Goal: Transaction & Acquisition: Book appointment/travel/reservation

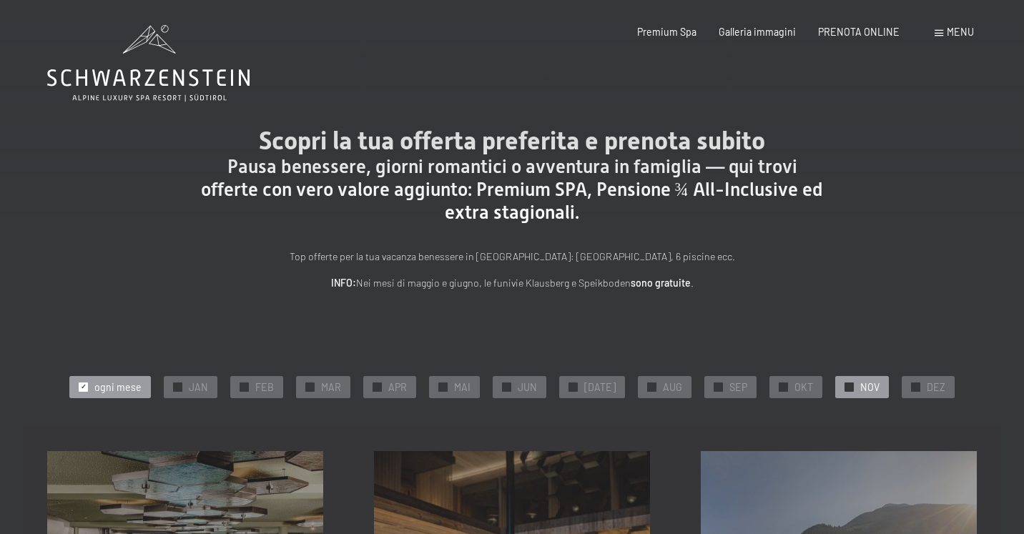
click at [835, 385] on div "✓ NOV" at bounding box center [862, 386] width 54 height 21
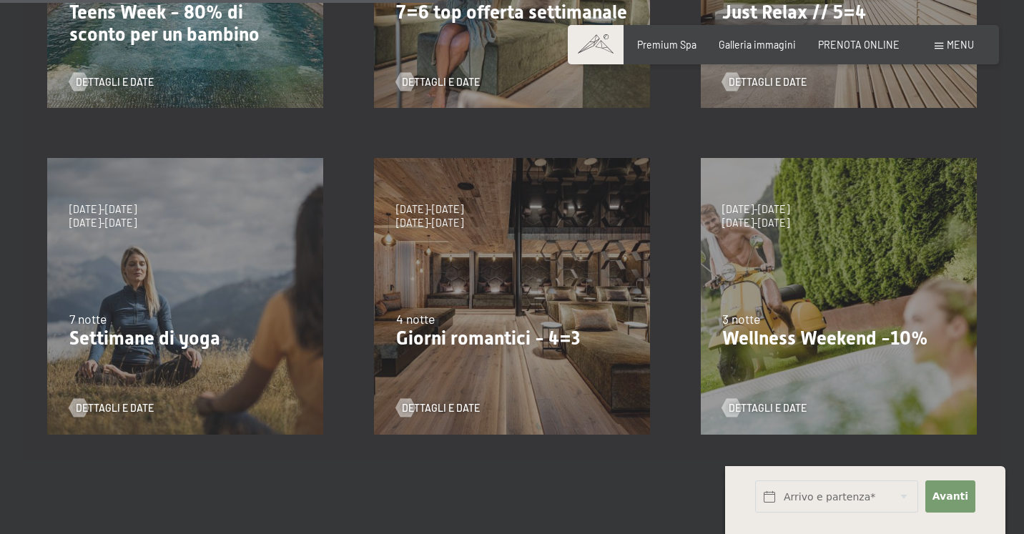
scroll to position [622, 0]
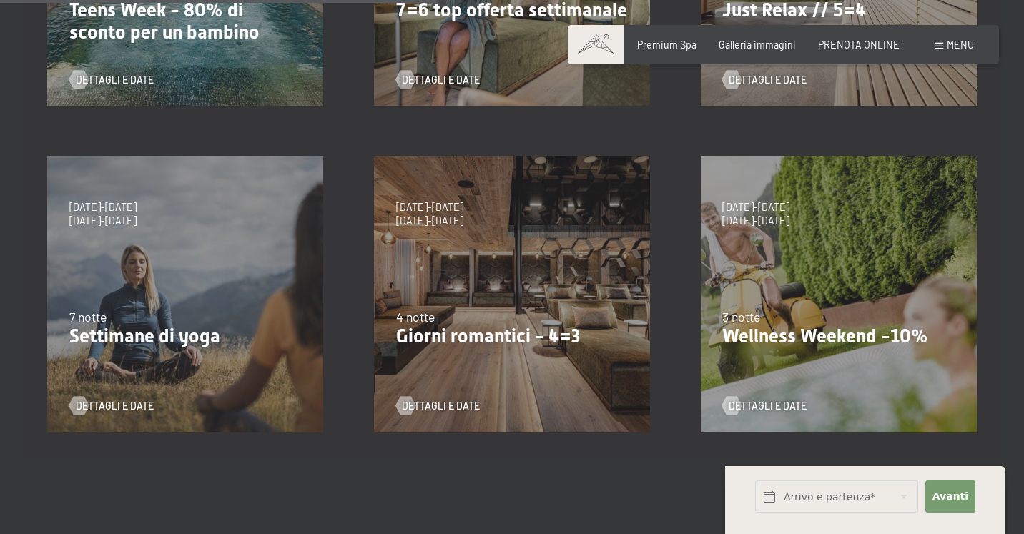
click at [568, 371] on div "9/11/2025-5/12/2025 8/12/2025-19/12/2025 11/1/2026-23/1/2026 8/3/2026-27/3/2026…" at bounding box center [512, 294] width 327 height 327
click at [446, 405] on span "Dettagli e Date" at bounding box center [455, 406] width 78 height 14
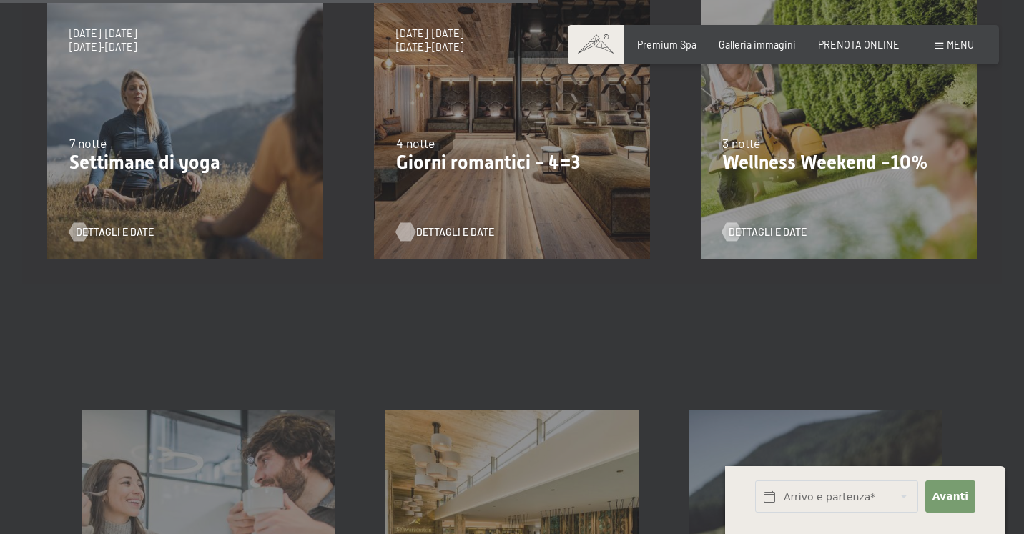
scroll to position [800, 0]
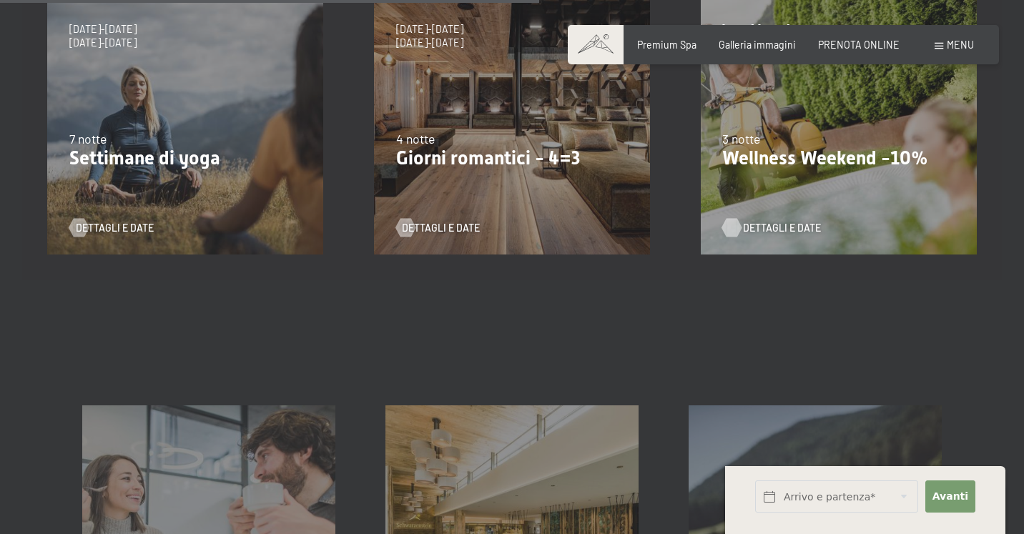
click at [749, 230] on span "Dettagli e Date" at bounding box center [782, 228] width 78 height 14
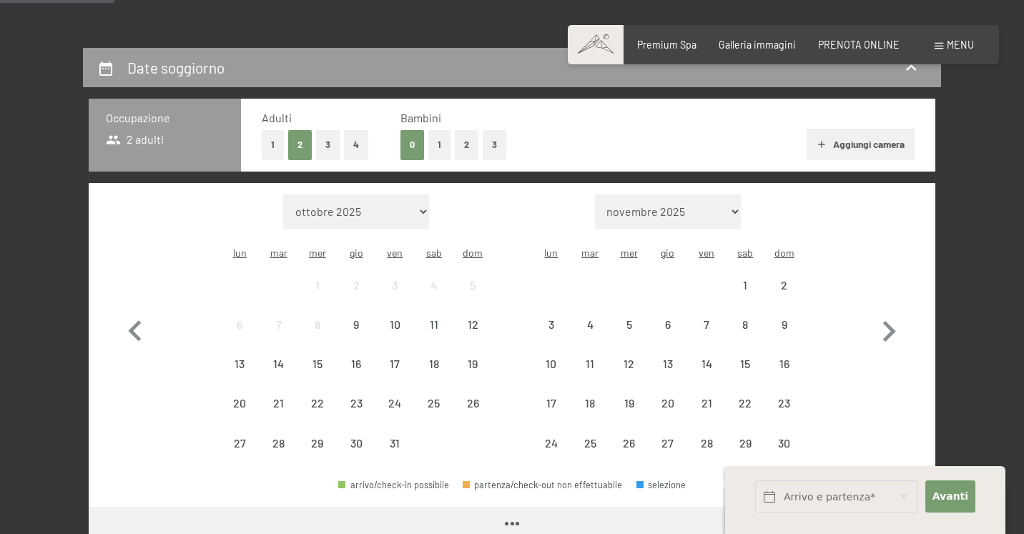
select select "2025-11-01"
select select "2025-12-01"
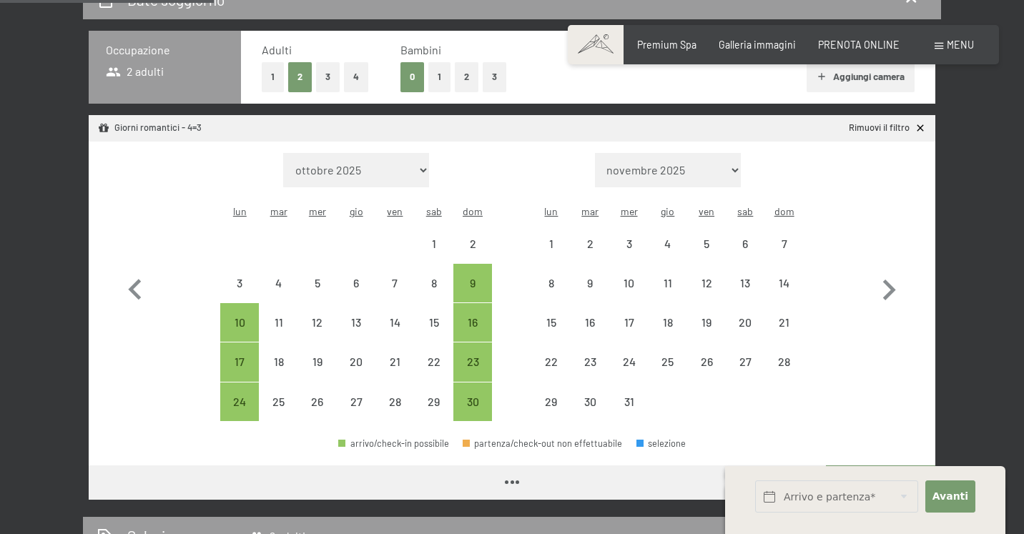
select select "2025-11-01"
select select "2025-12-01"
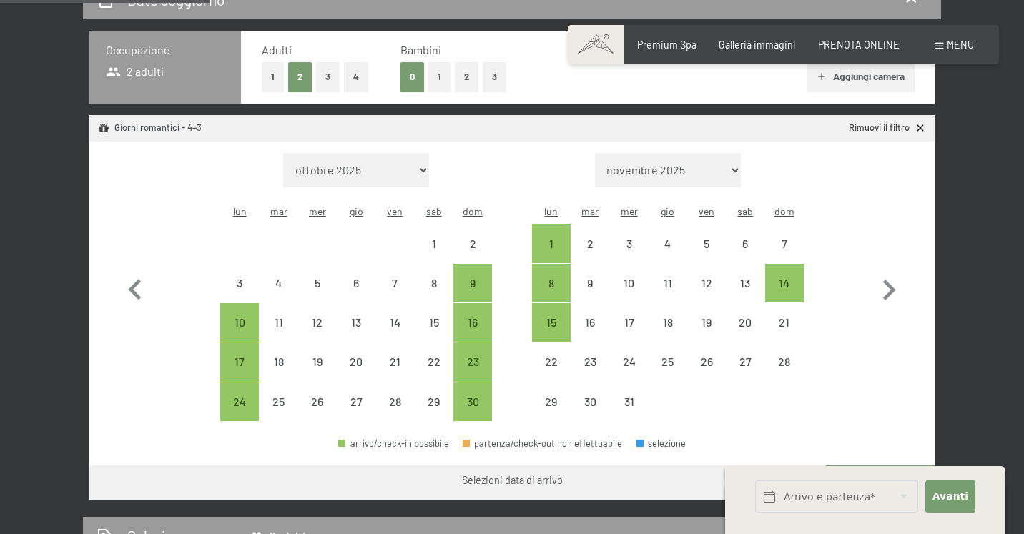
scroll to position [331, 0]
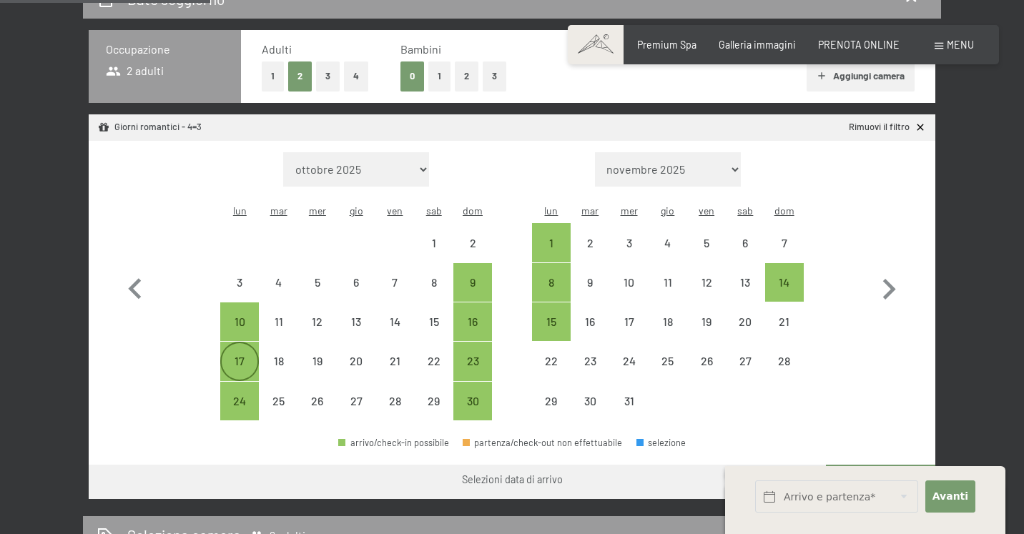
click at [240, 355] on div "17" at bounding box center [240, 373] width 36 height 36
select select "[DATE]"
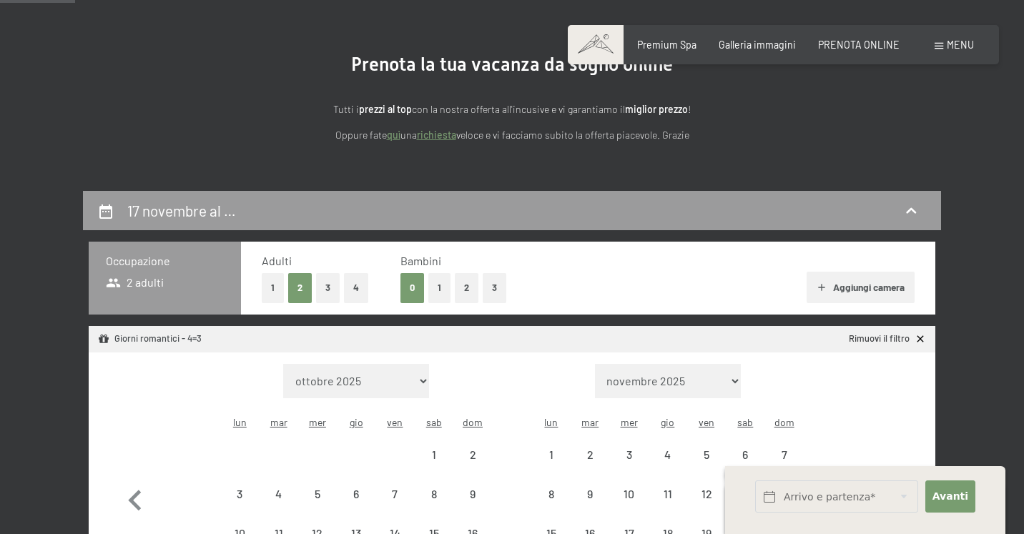
scroll to position [119, 0]
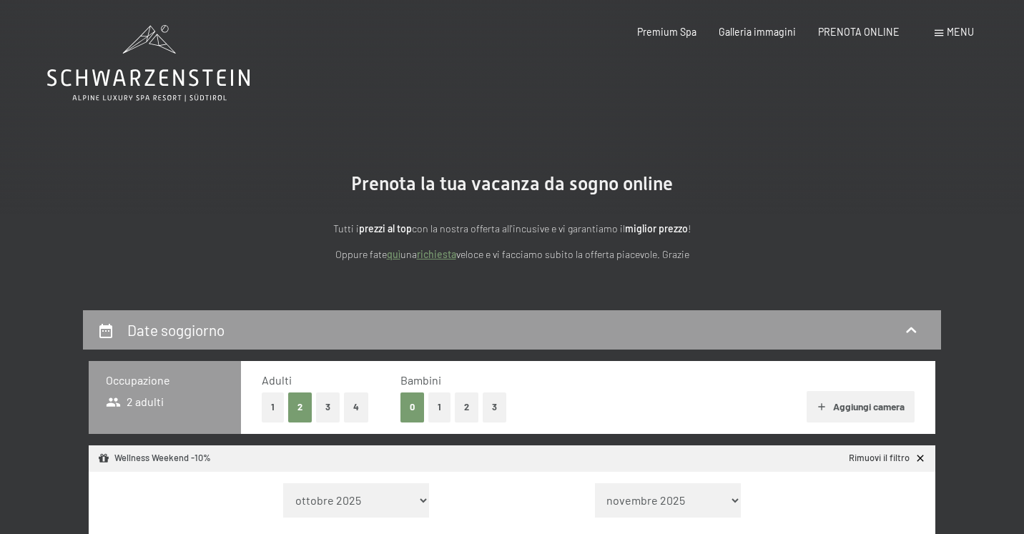
select select "[DATE]"
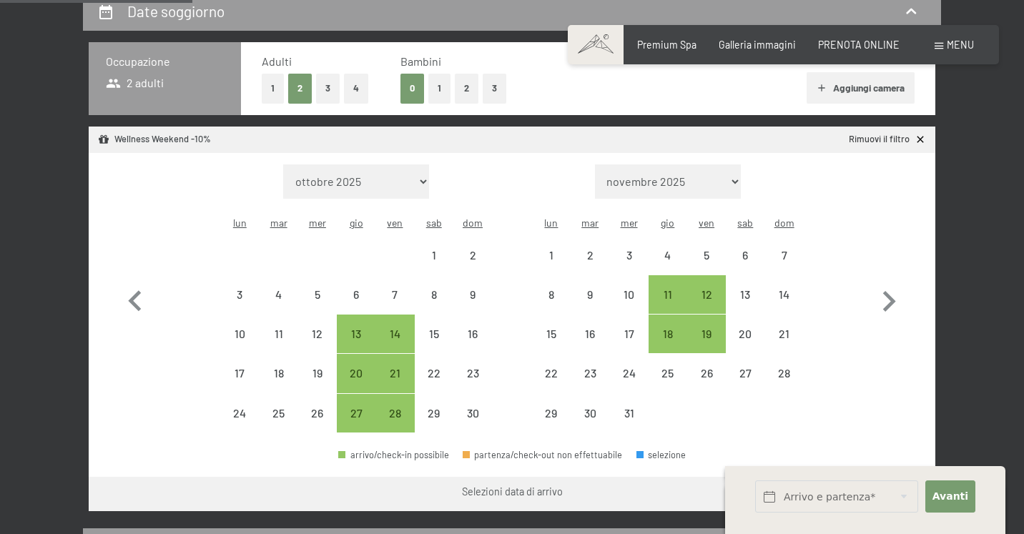
scroll to position [322, 0]
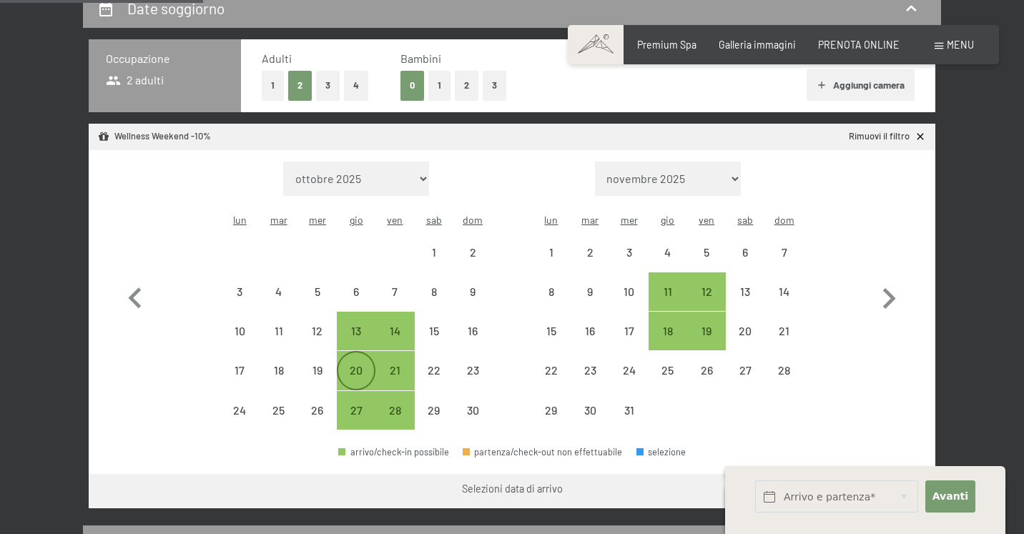
click at [366, 365] on div "20" at bounding box center [356, 383] width 36 height 36
select select "[DATE]"
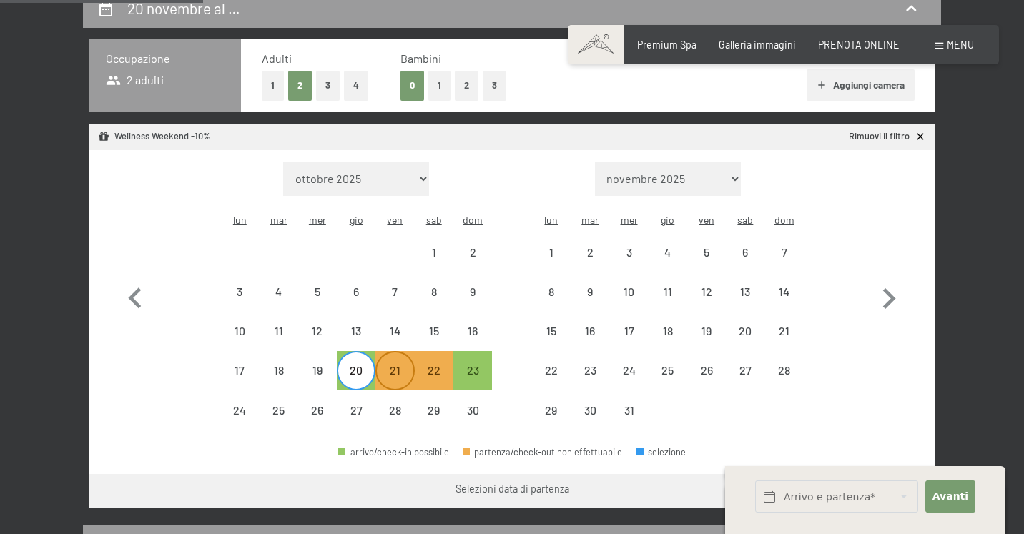
click at [389, 365] on div "21" at bounding box center [395, 383] width 36 height 36
select select "[DATE]"
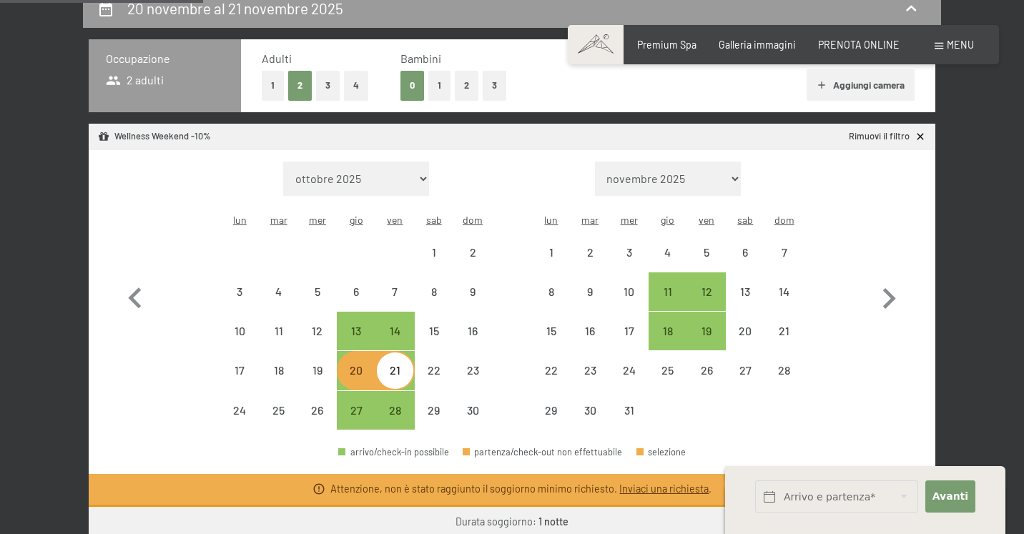
click at [393, 365] on div "21" at bounding box center [395, 383] width 36 height 36
select select "[DATE]"
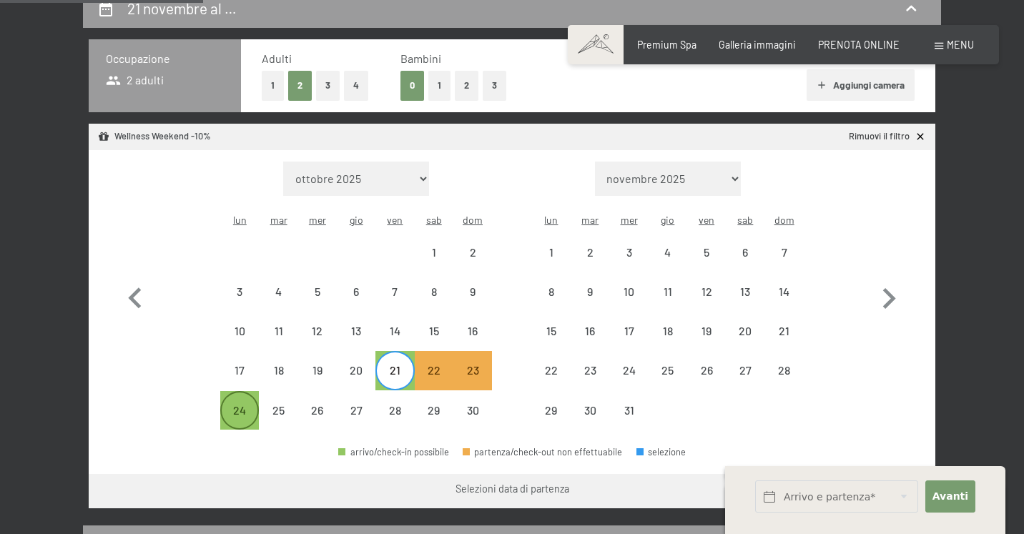
click at [247, 405] on div "24" at bounding box center [240, 423] width 36 height 36
select select "[DATE]"
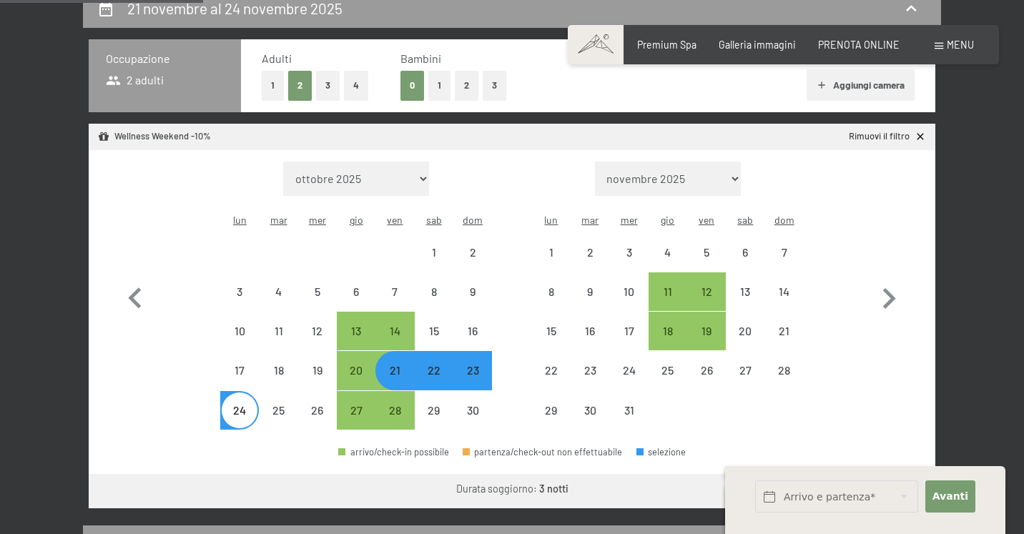
select select "[DATE]"
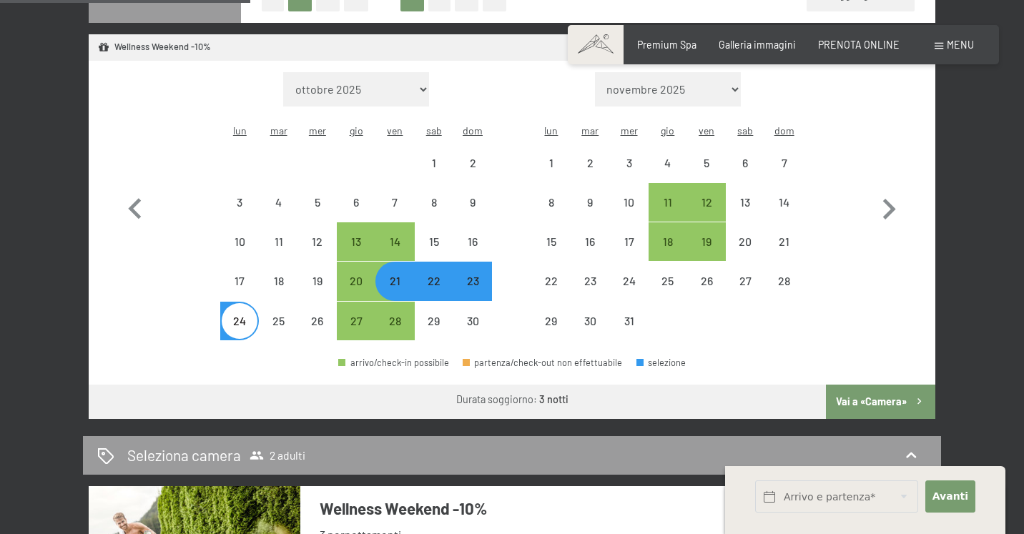
scroll to position [411, 0]
click at [854, 385] on button "Vai a «Camera»" at bounding box center [880, 402] width 109 height 34
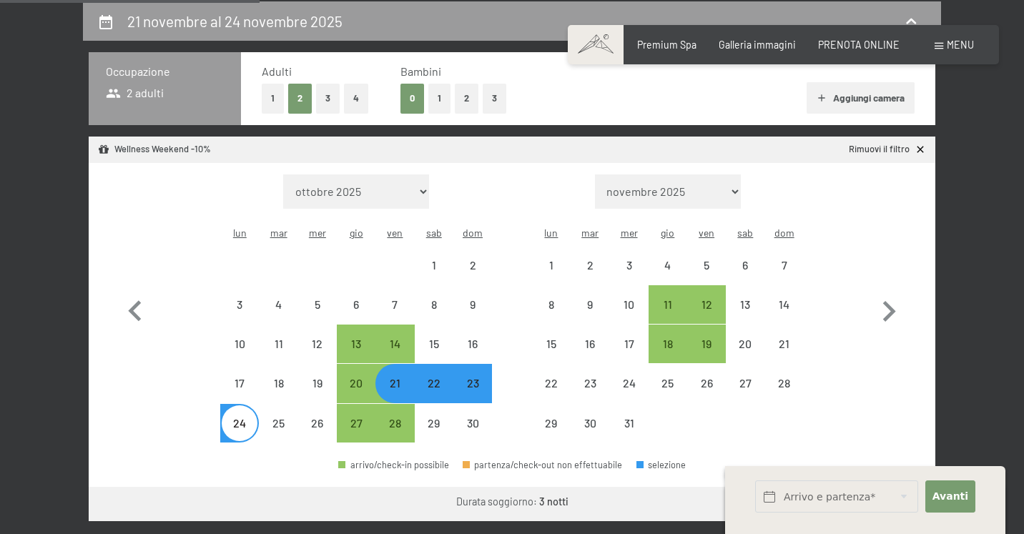
select select "[DATE]"
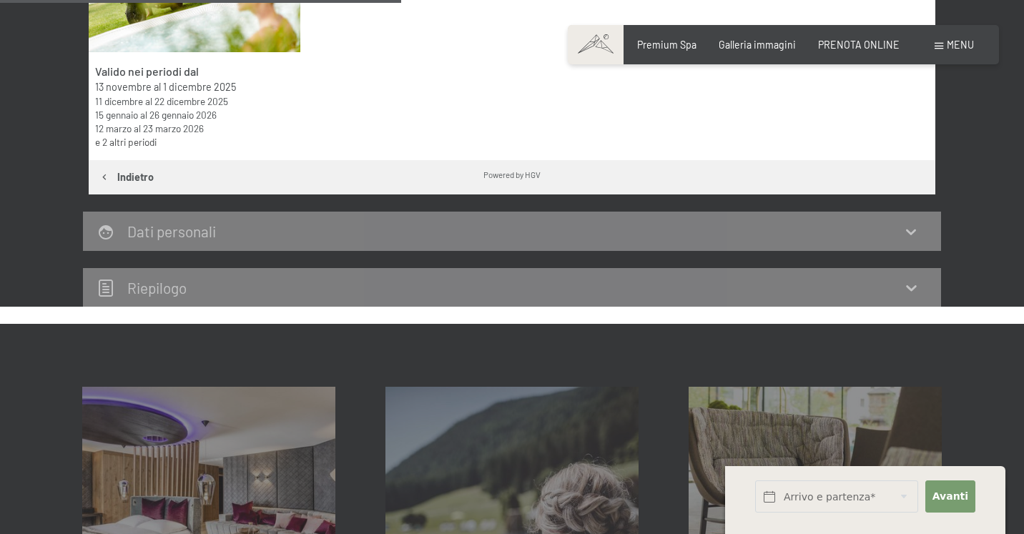
scroll to position [445, 1]
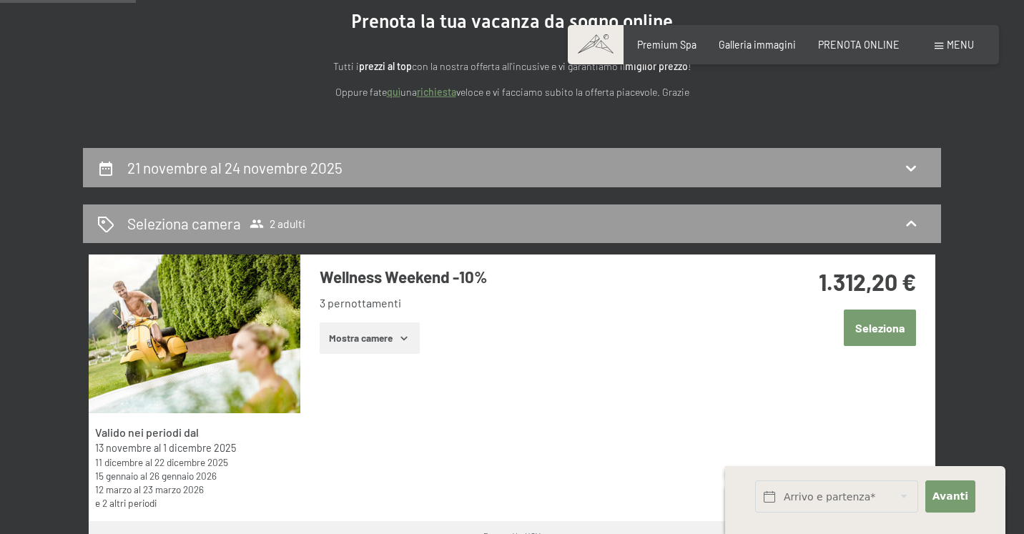
click at [882, 327] on button "Seleziona" at bounding box center [880, 328] width 72 height 36
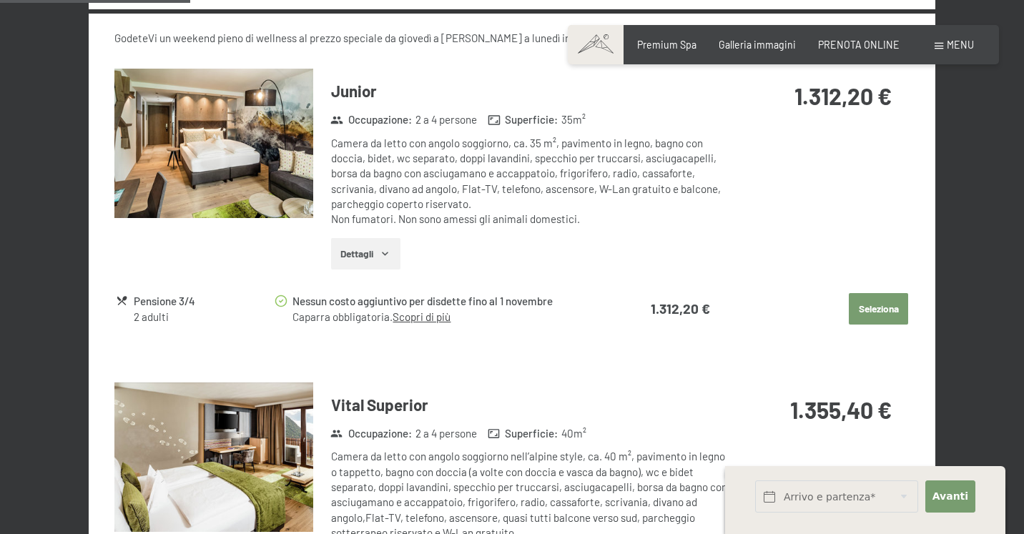
scroll to position [672, 0]
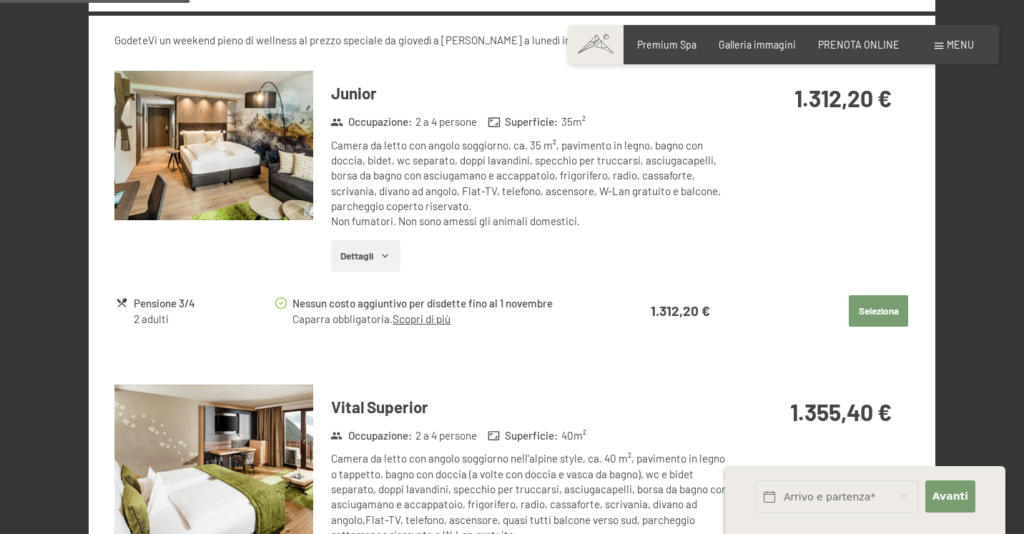
click at [386, 255] on icon "button" at bounding box center [385, 255] width 11 height 11
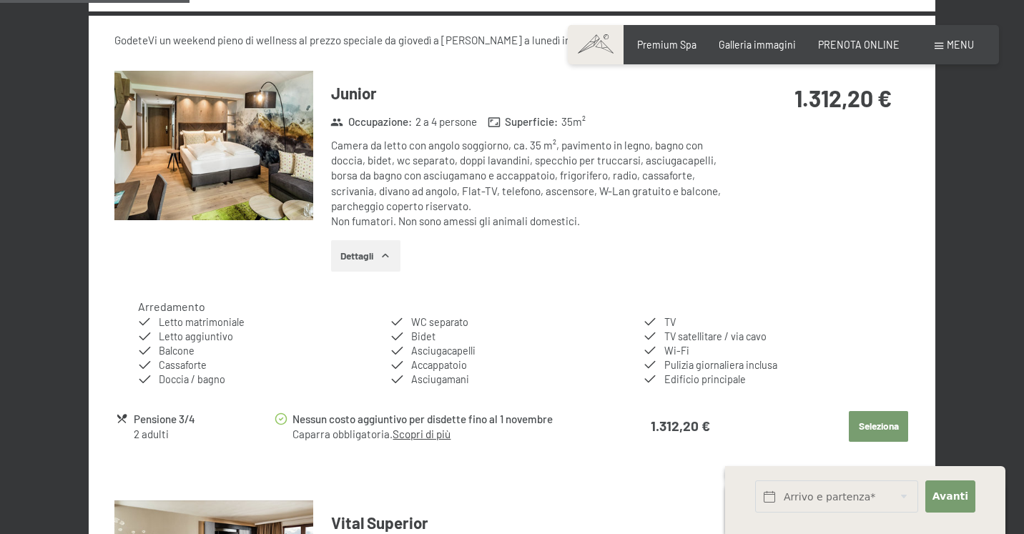
click at [386, 255] on icon "button" at bounding box center [385, 255] width 11 height 11
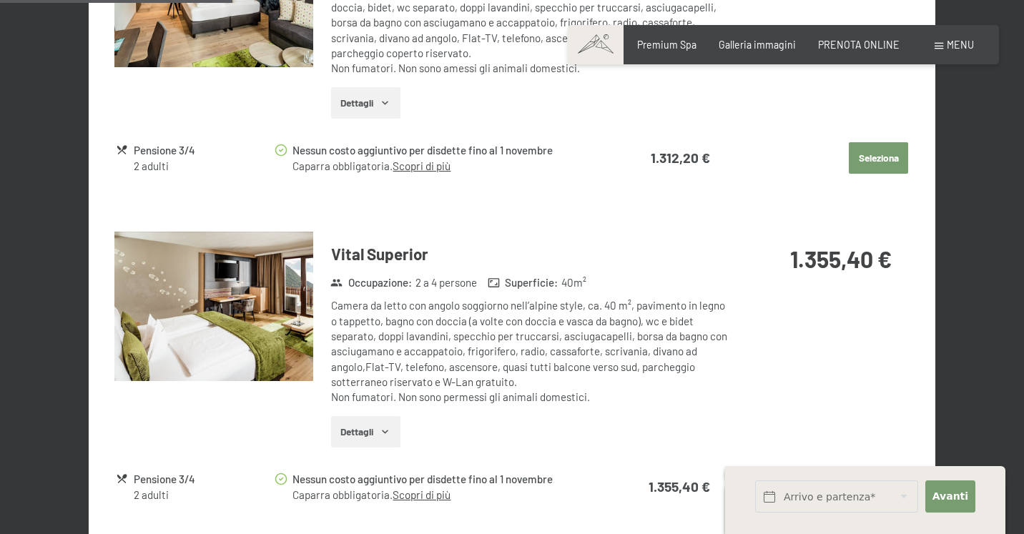
scroll to position [816, 0]
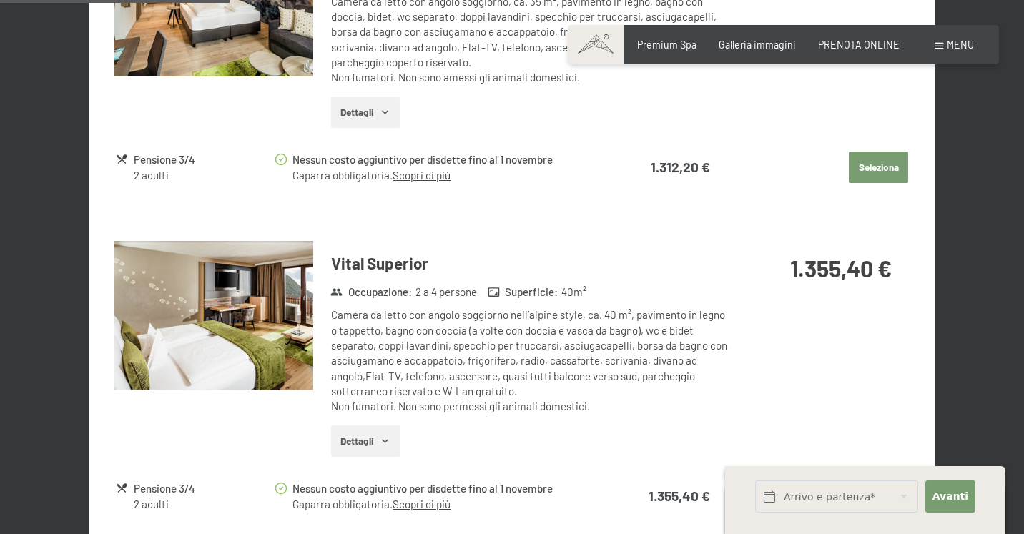
click at [888, 166] on button "Seleziona" at bounding box center [878, 167] width 59 height 31
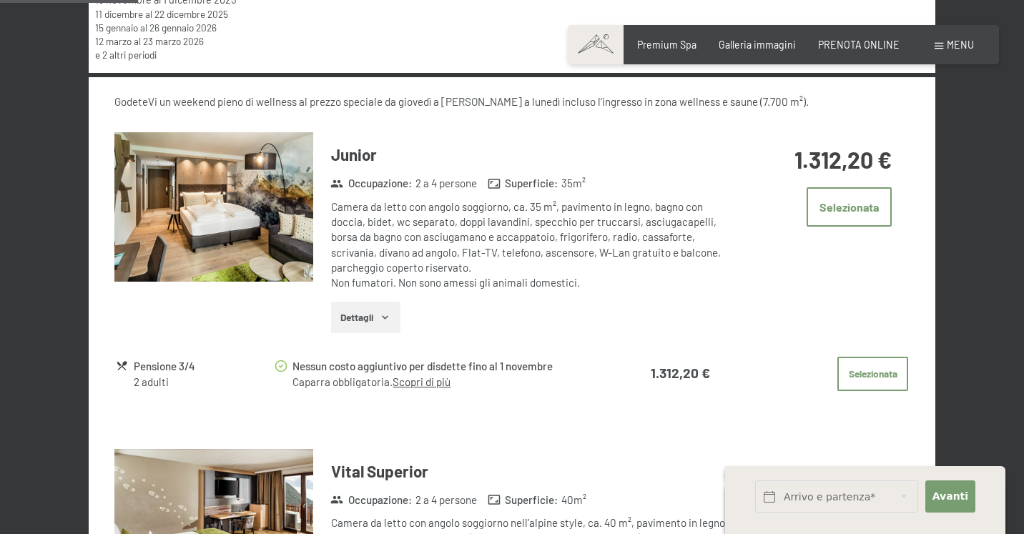
scroll to position [619, 0]
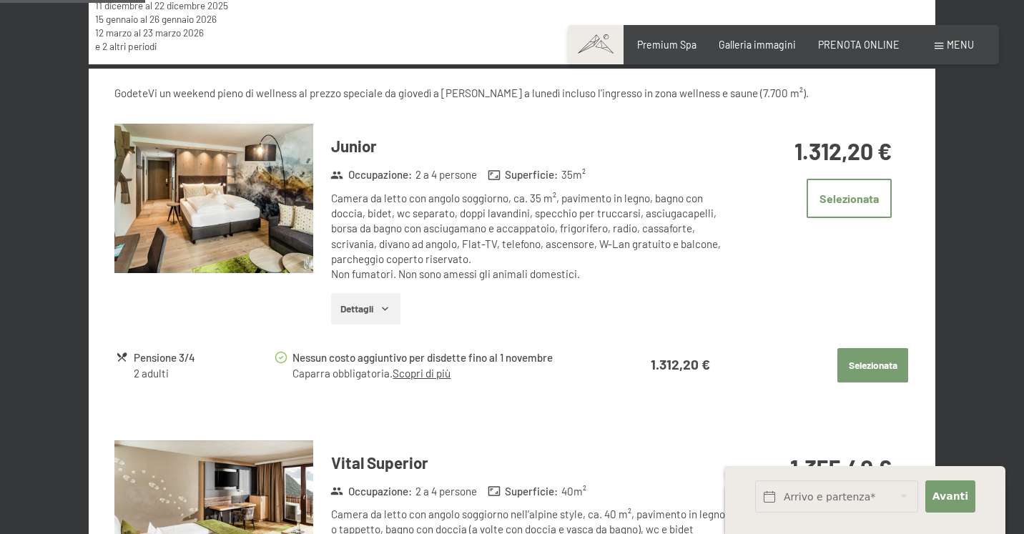
click at [873, 372] on button "Selezionata" at bounding box center [872, 365] width 71 height 34
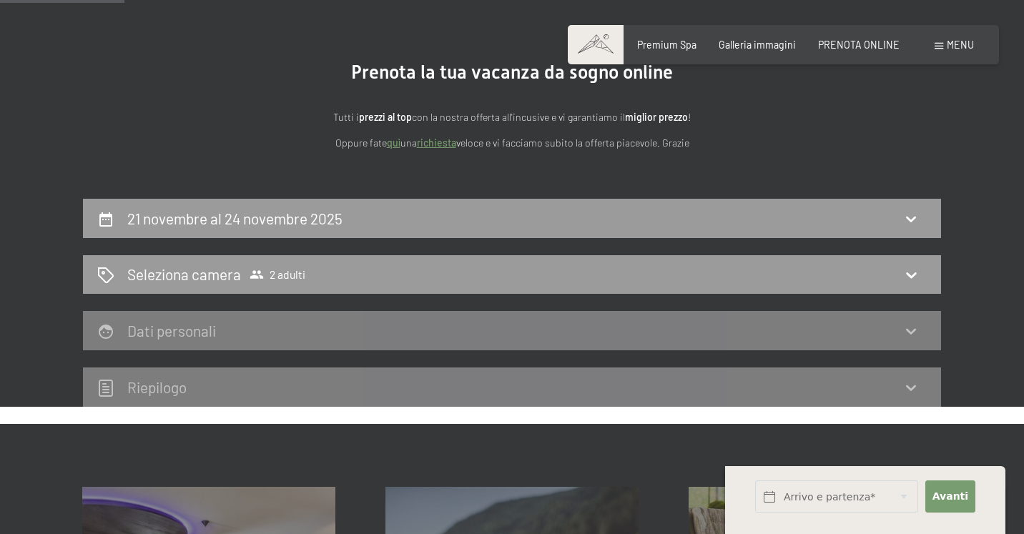
scroll to position [111, 0]
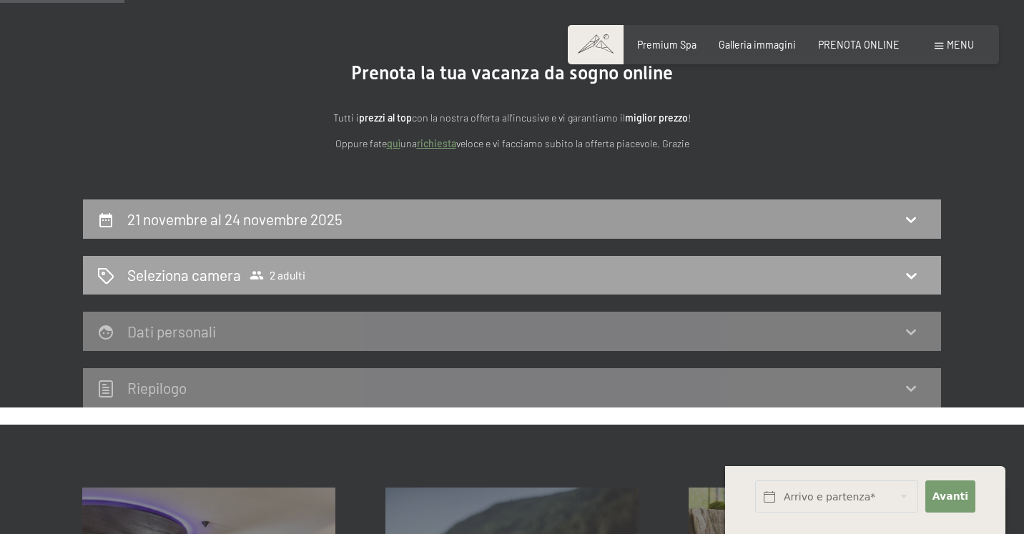
click at [880, 275] on div "Seleziona camera 2 adulti" at bounding box center [511, 275] width 829 height 21
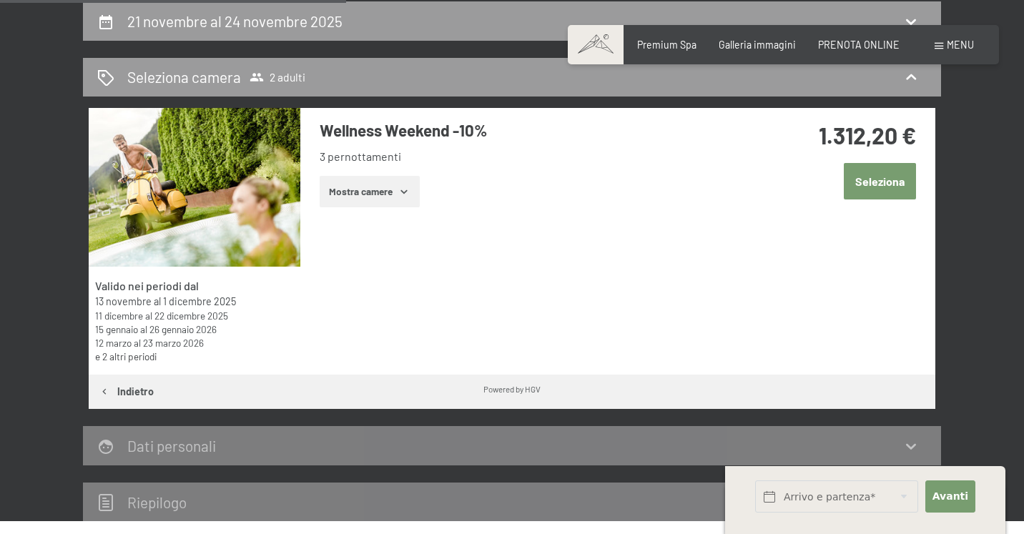
click at [887, 188] on button "Seleziona" at bounding box center [880, 181] width 72 height 36
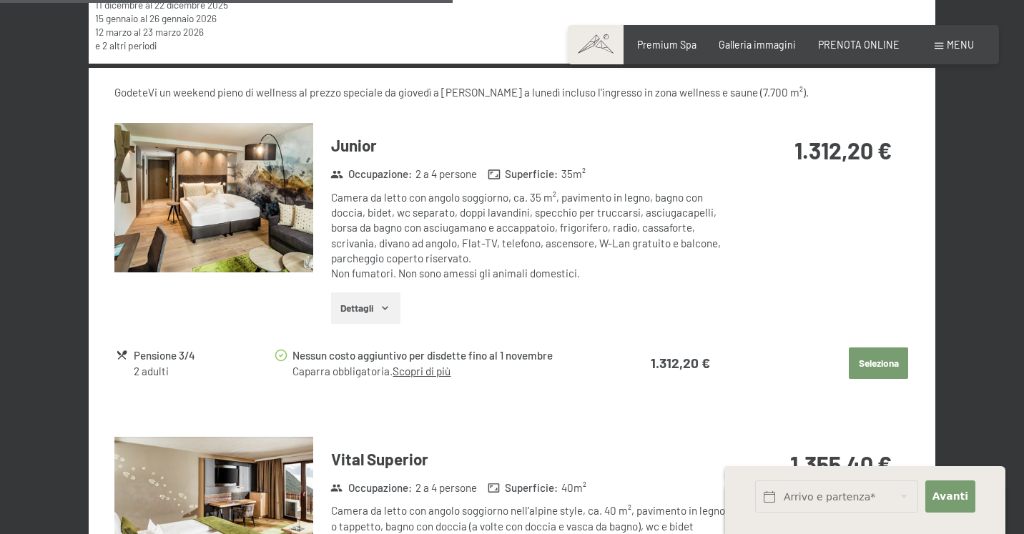
scroll to position [681, 0]
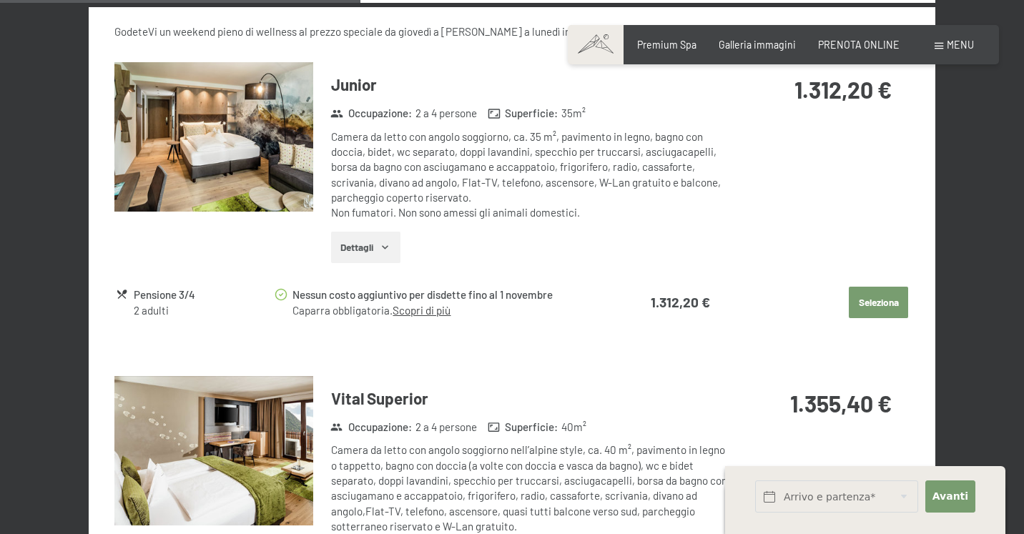
click at [869, 292] on button "Seleziona" at bounding box center [878, 302] width 59 height 31
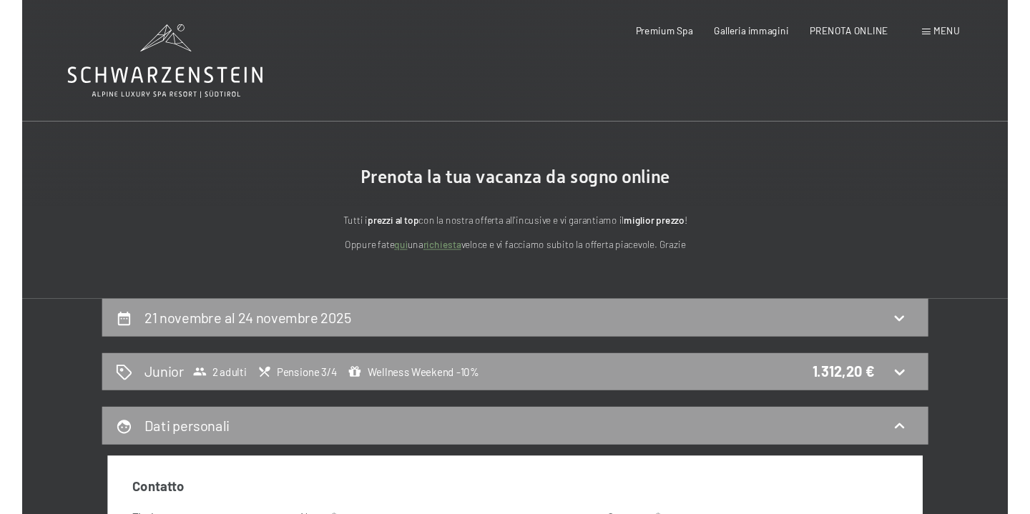
scroll to position [0, 0]
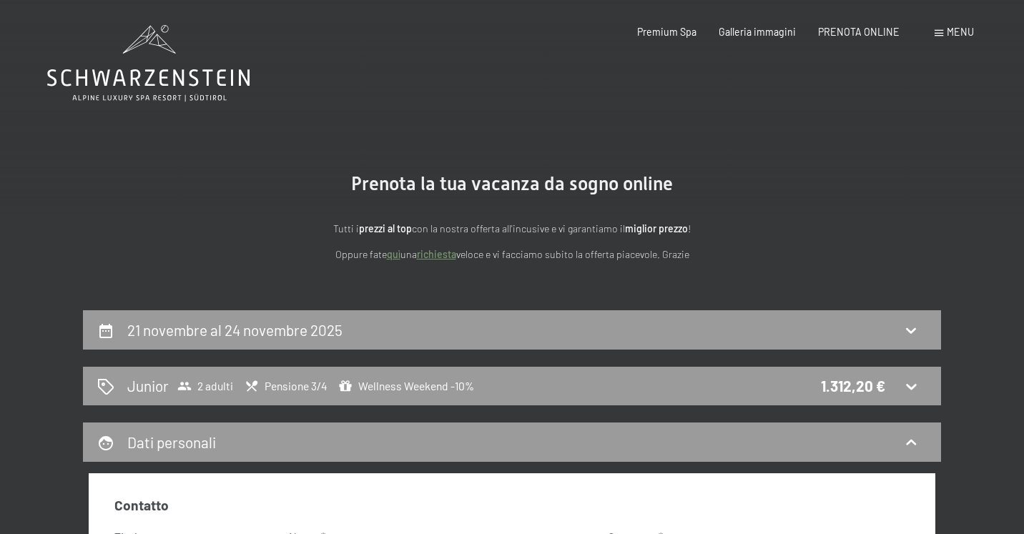
click at [950, 34] on span "Menu" at bounding box center [960, 32] width 27 height 12
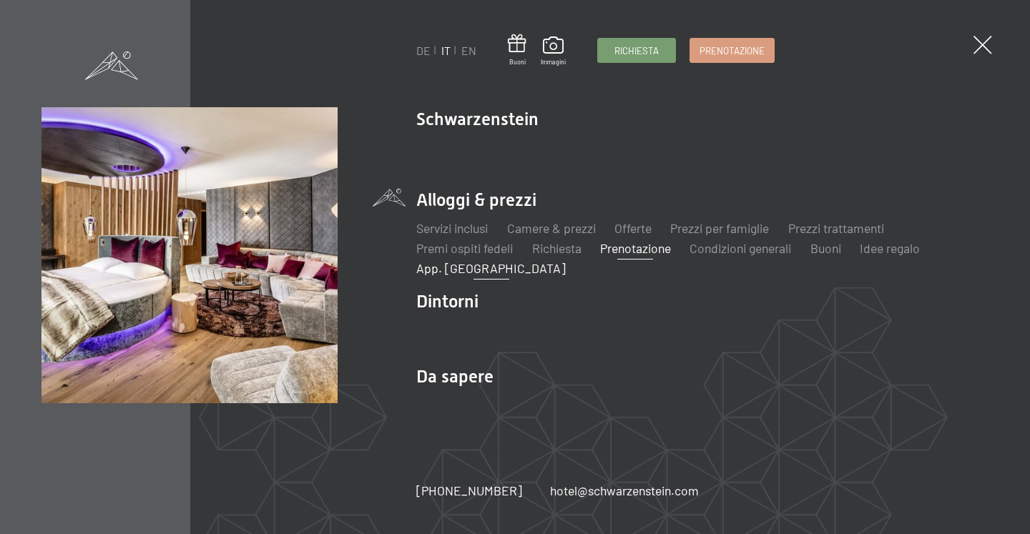
click at [479, 272] on link "App. [GEOGRAPHIC_DATA]" at bounding box center [490, 268] width 149 height 16
